Goal: Contribute content

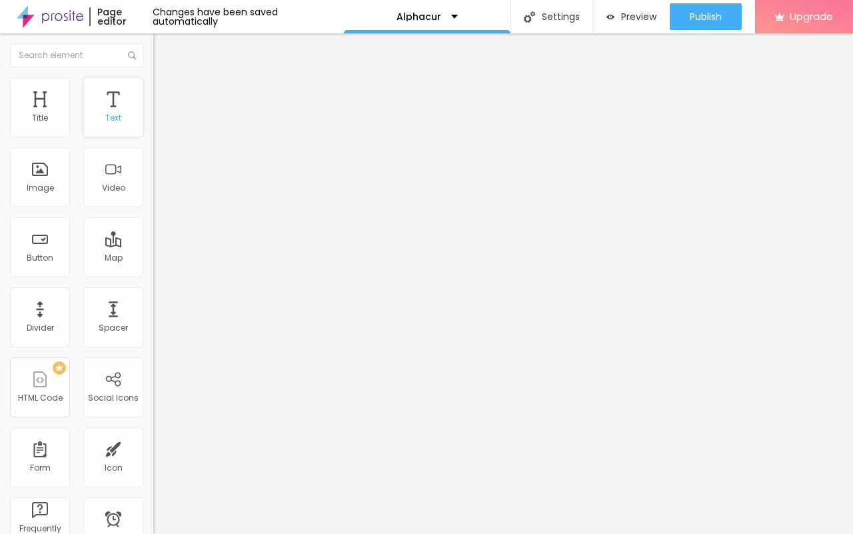
click at [99, 124] on div "Text" at bounding box center [113, 107] width 60 height 60
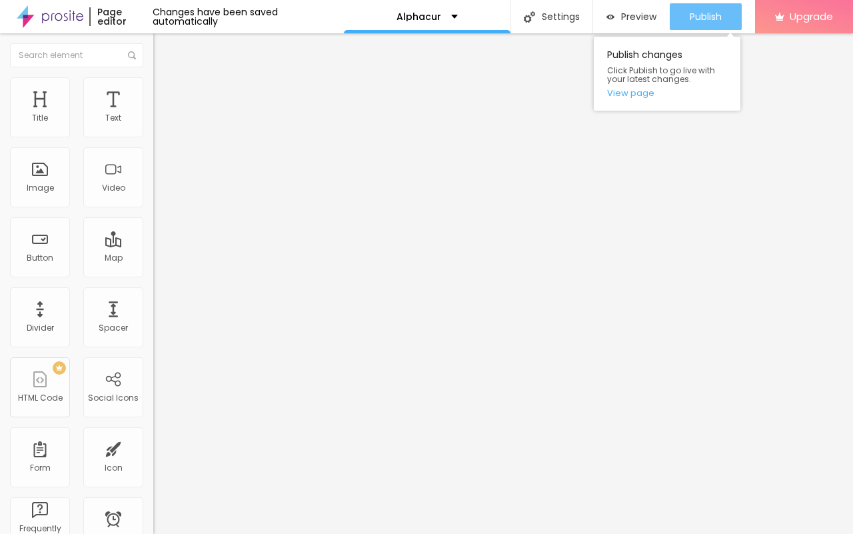
click at [704, 18] on span "Publish" at bounding box center [706, 16] width 32 height 11
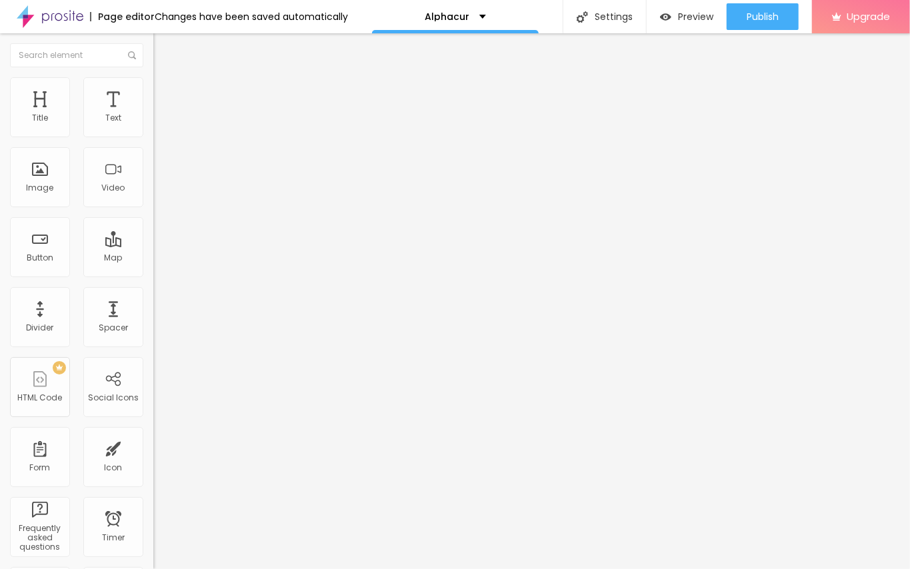
click at [163, 45] on img "button" at bounding box center [168, 48] width 11 height 11
click at [105, 123] on div "Text" at bounding box center [113, 117] width 16 height 9
click at [163, 53] on img "button" at bounding box center [168, 48] width 11 height 11
click at [153, 115] on span "Add image" at bounding box center [180, 108] width 55 height 11
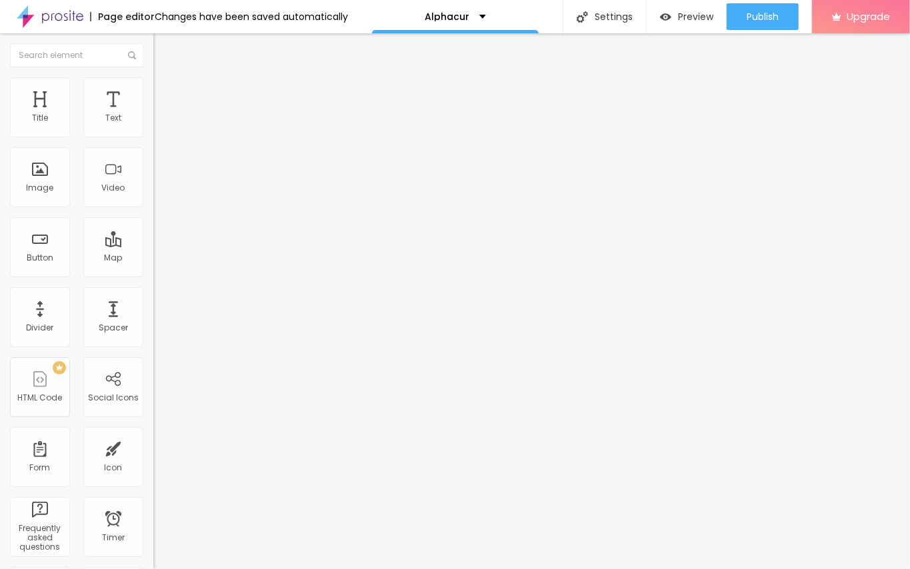
click at [153, 84] on img at bounding box center [159, 83] width 12 height 12
type input "95"
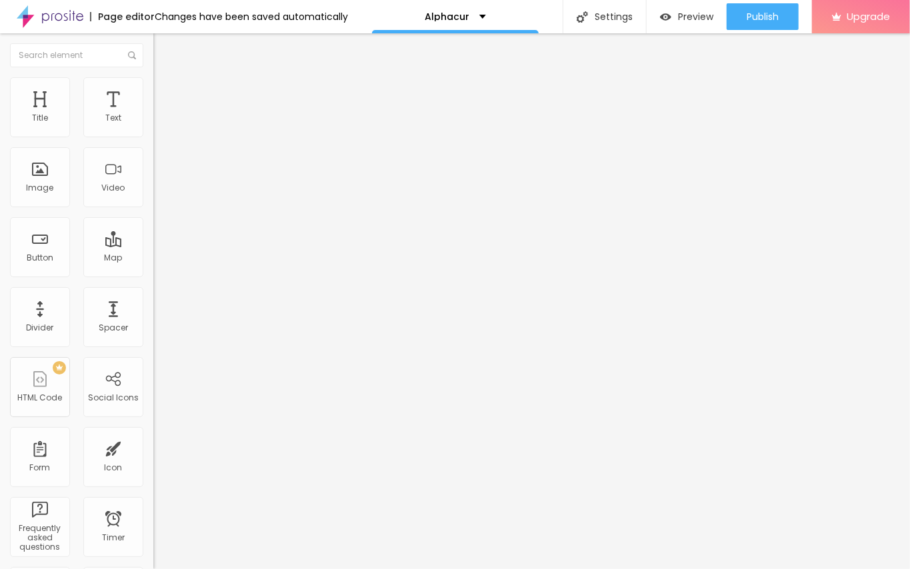
type input "85"
type input "75"
type input "70"
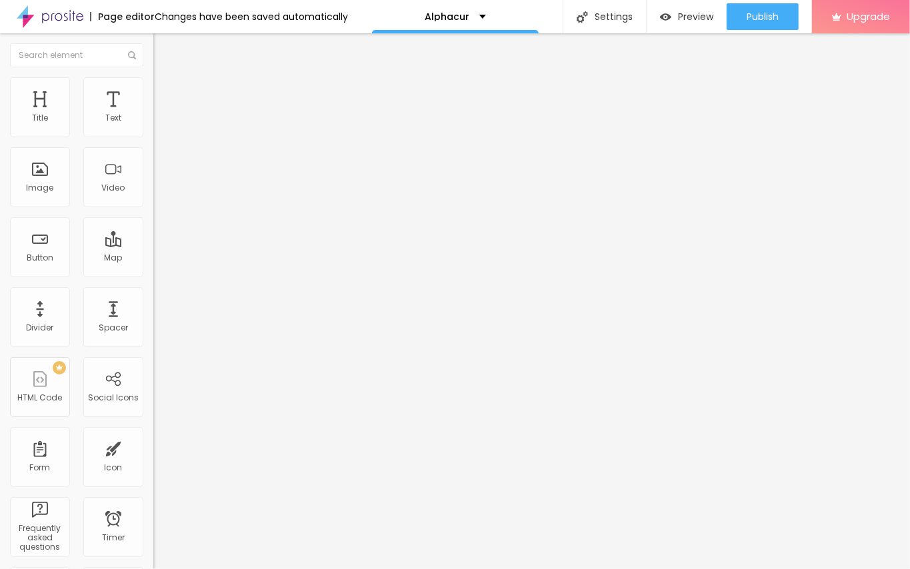
type input "70"
type input "65"
type input "60"
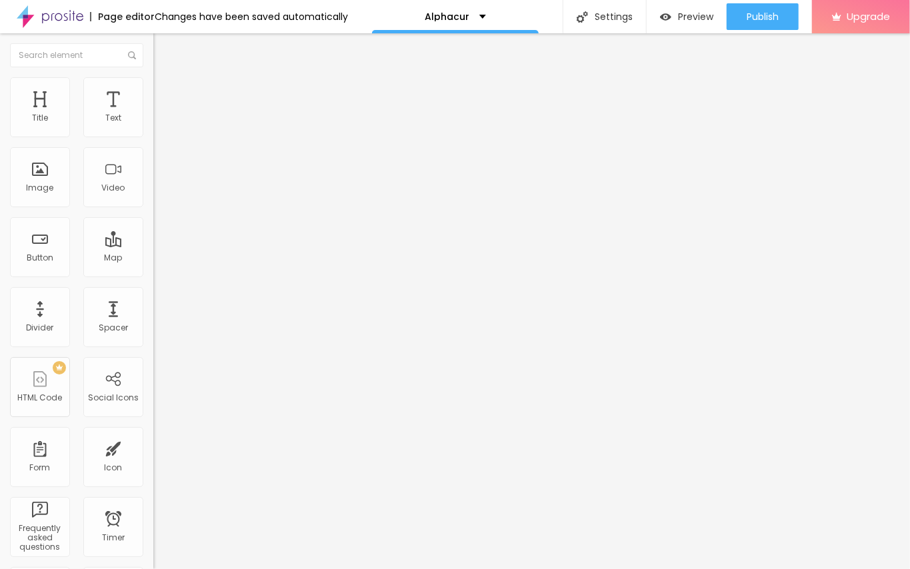
type input "55"
type input "50"
type input "45"
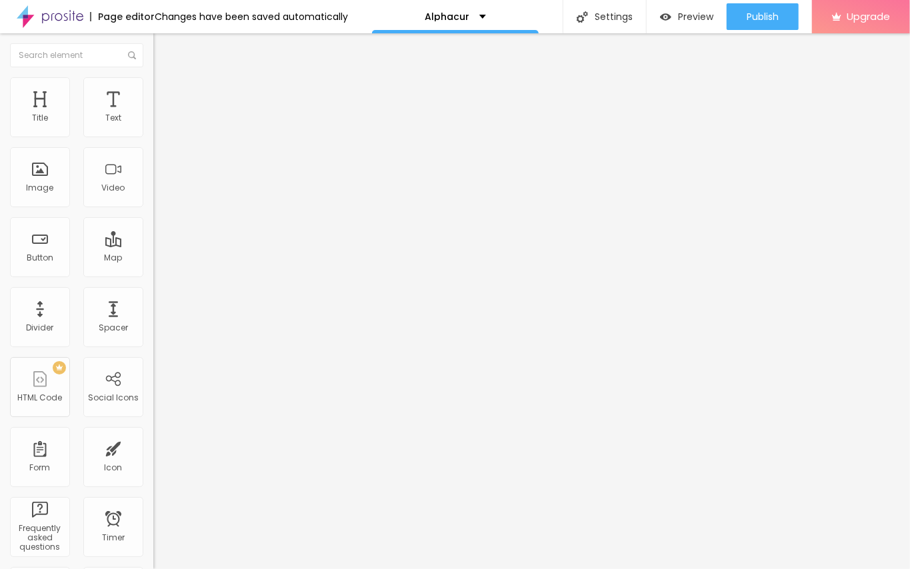
type input "45"
type input "50"
drag, startPoint x: 139, startPoint y: 143, endPoint x: 69, endPoint y: 141, distance: 69.3
type input "50"
click at [153, 137] on input "range" at bounding box center [196, 131] width 86 height 11
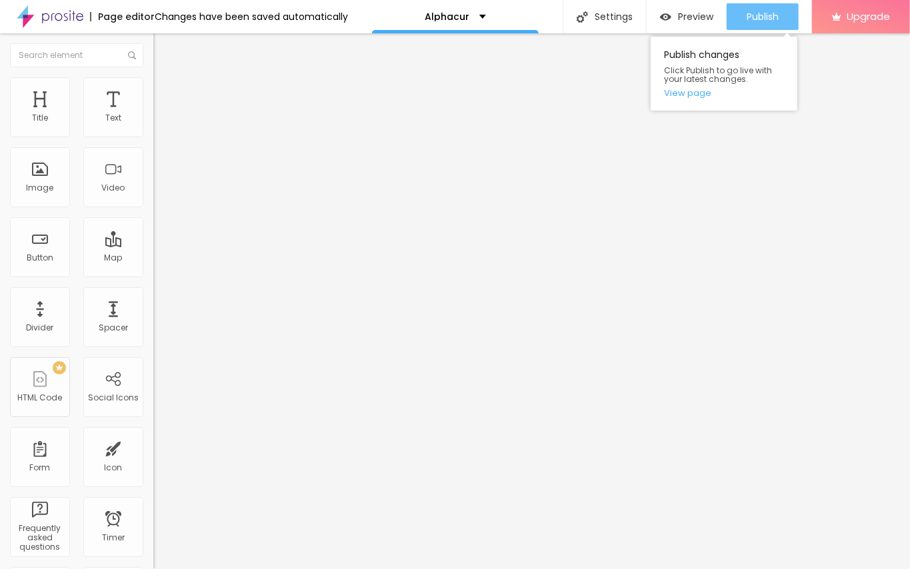
click at [756, 13] on span "Publish" at bounding box center [762, 16] width 32 height 11
